Goal: Navigation & Orientation: Find specific page/section

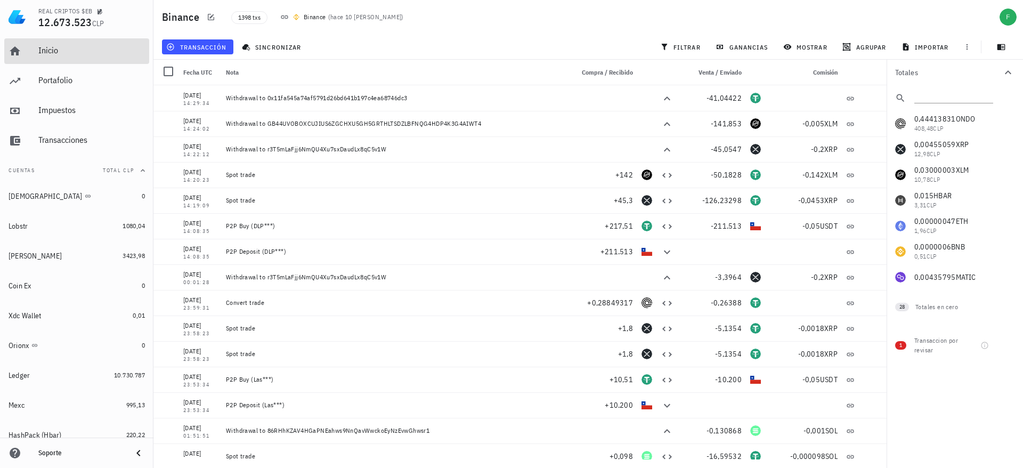
click at [41, 48] on div "Inicio" at bounding box center [91, 50] width 107 height 10
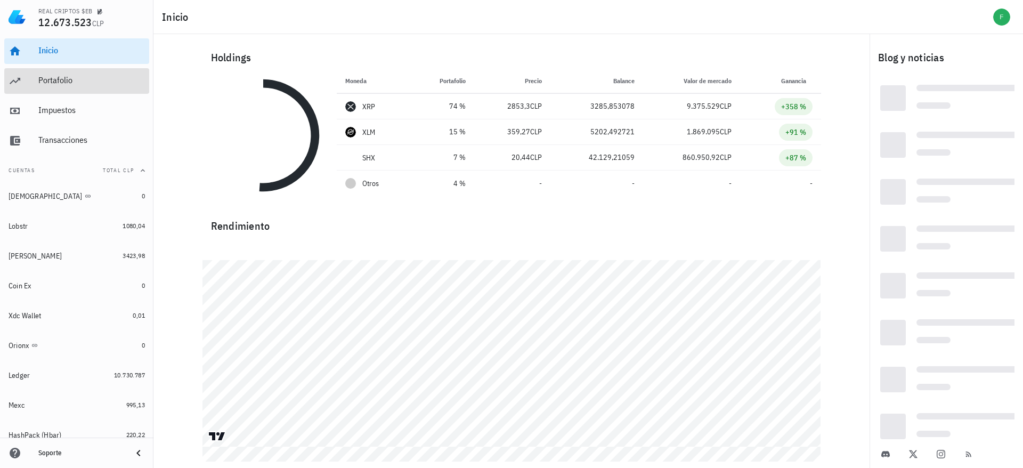
click at [43, 77] on div "Portafolio" at bounding box center [91, 80] width 107 height 10
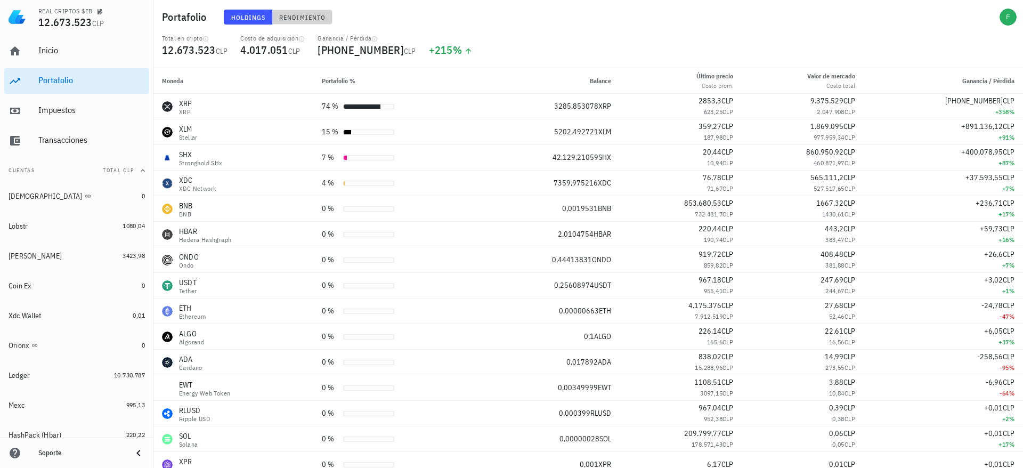
click at [307, 17] on span "Rendimiento" at bounding box center [302, 17] width 47 height 8
